Goal: Task Accomplishment & Management: Use online tool/utility

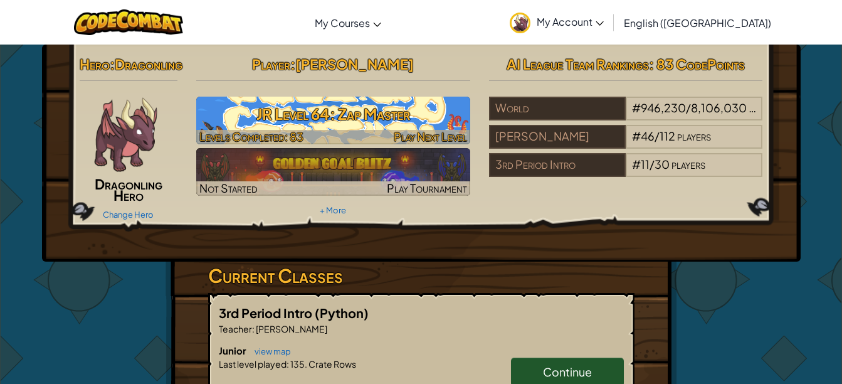
click at [318, 106] on h3 "JR Level 64: Zap Master" at bounding box center [333, 114] width 274 height 28
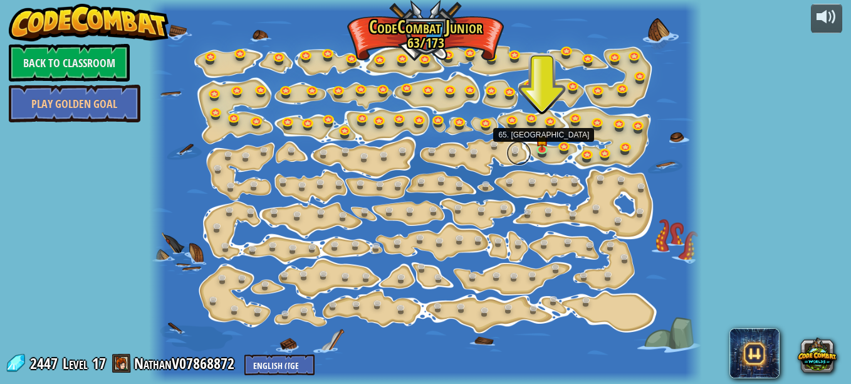
click at [512, 147] on link at bounding box center [519, 152] width 25 height 25
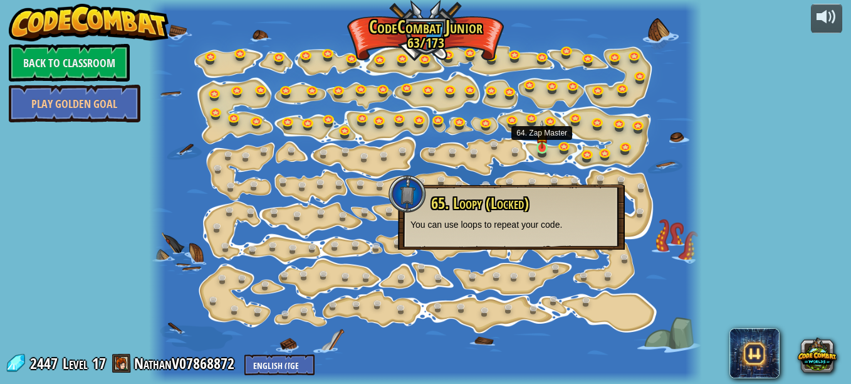
click at [537, 142] on img at bounding box center [542, 134] width 13 height 28
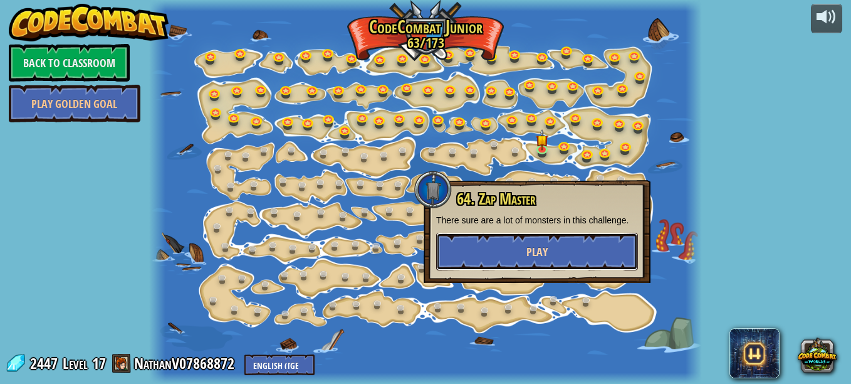
click at [555, 245] on button "Play" at bounding box center [537, 252] width 202 height 38
